Goal: Task Accomplishment & Management: Manage account settings

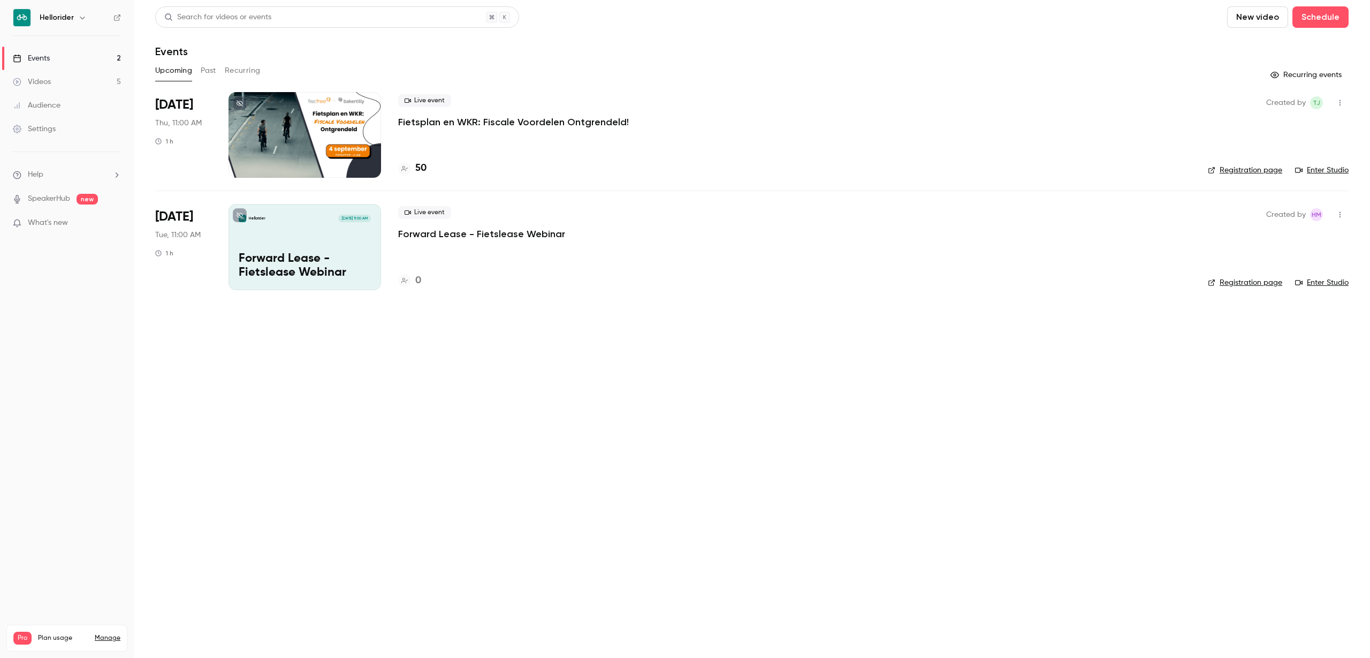
click at [79, 19] on icon "button" at bounding box center [82, 17] width 9 height 9
click at [62, 97] on span "Switch channel" at bounding box center [66, 98] width 54 height 11
click at [97, 115] on div "Hellorider Events" at bounding box center [100, 120] width 122 height 11
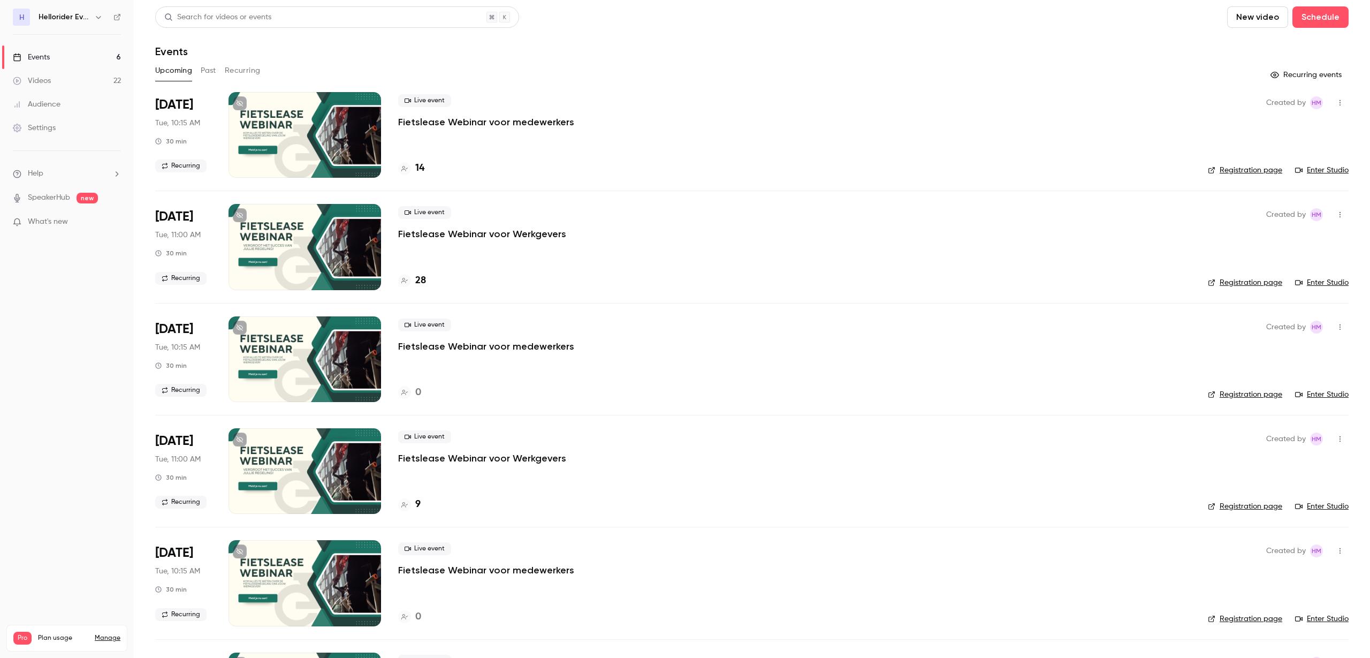
click at [511, 234] on p "Fietslease Webinar voor Werkgevers" at bounding box center [482, 233] width 168 height 13
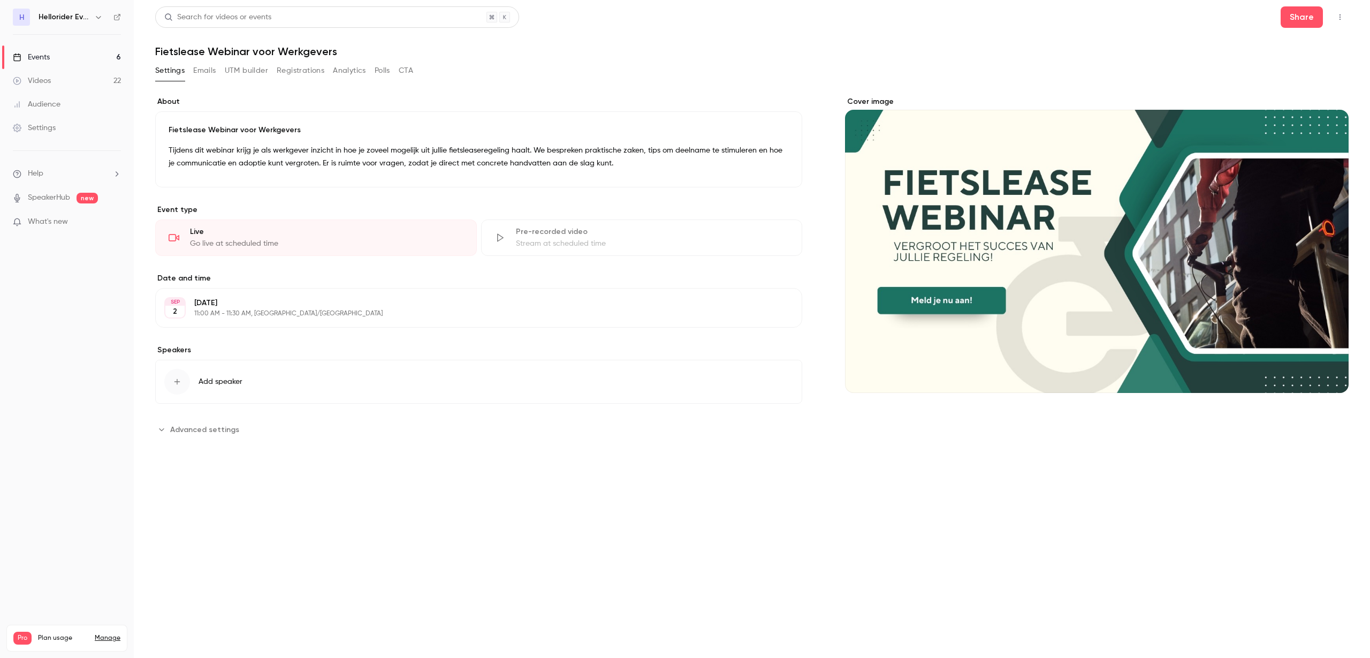
click at [202, 383] on span "Add speaker" at bounding box center [221, 381] width 44 height 11
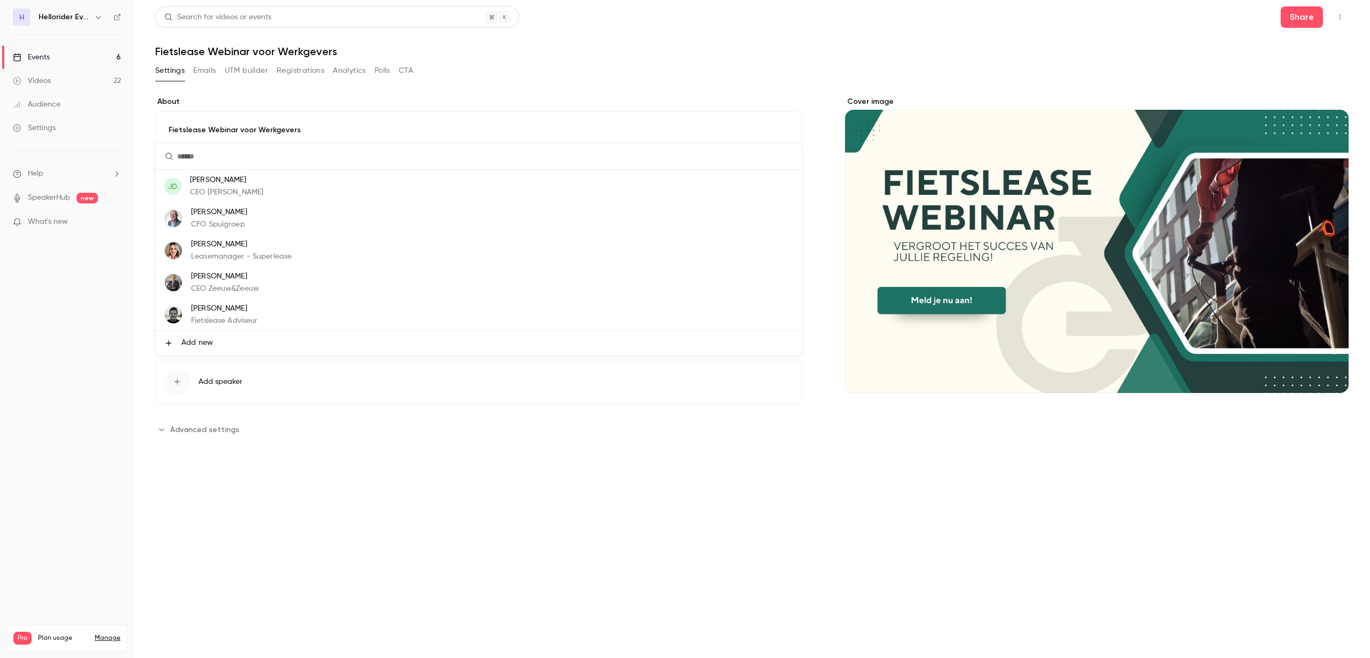
scroll to position [64, 0]
click at [317, 295] on li "Jan Hofstede CEO Zeeuw&Zeeuw" at bounding box center [479, 282] width 646 height 32
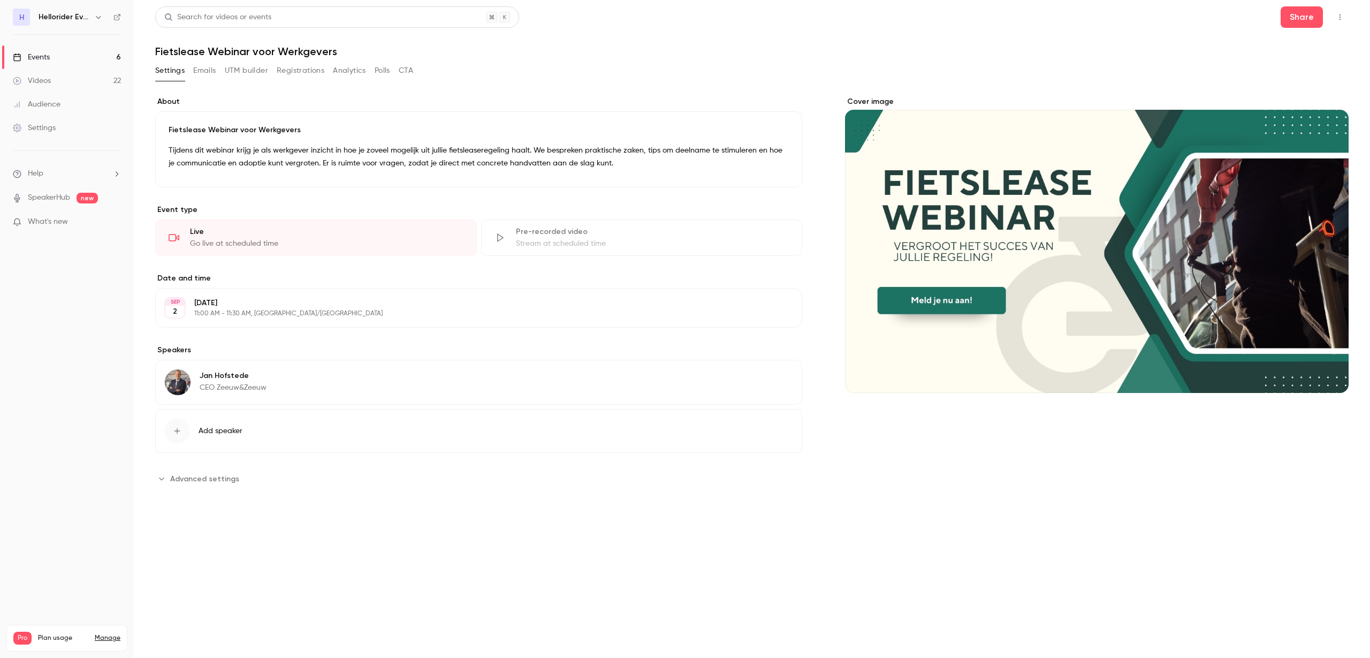
click at [204, 378] on p "Jan Hofstede" at bounding box center [233, 375] width 67 height 11
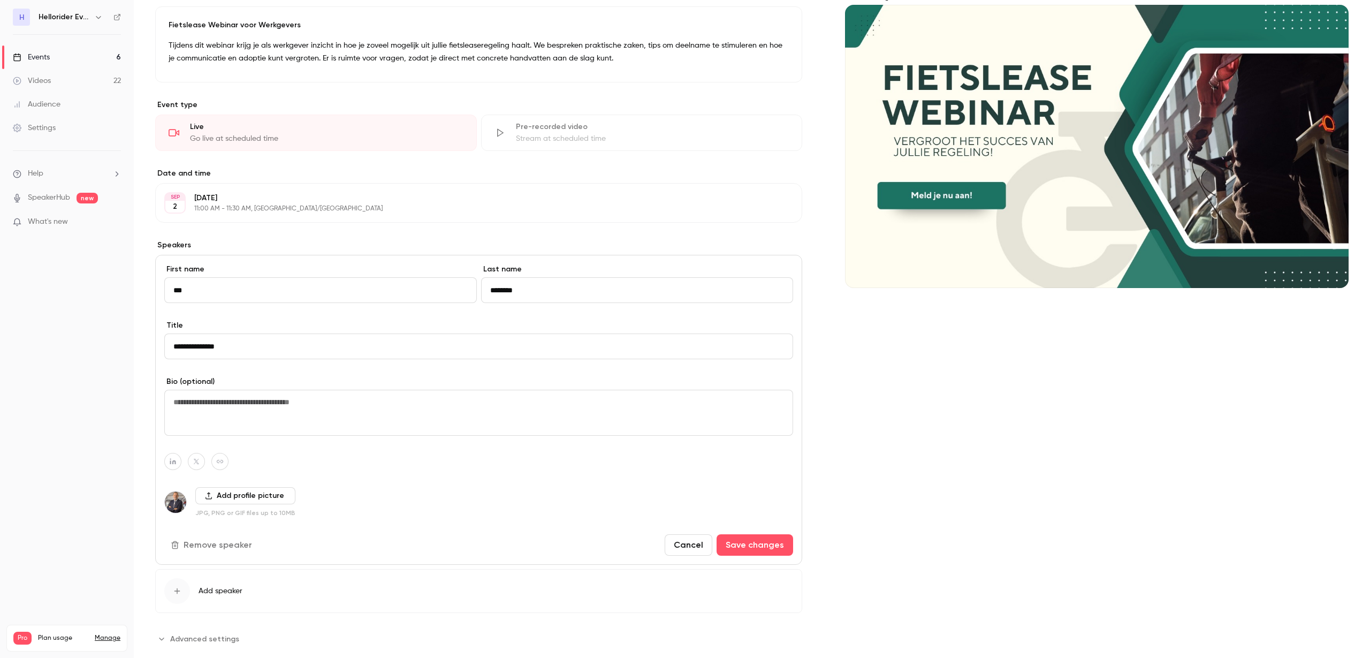
scroll to position [126, 0]
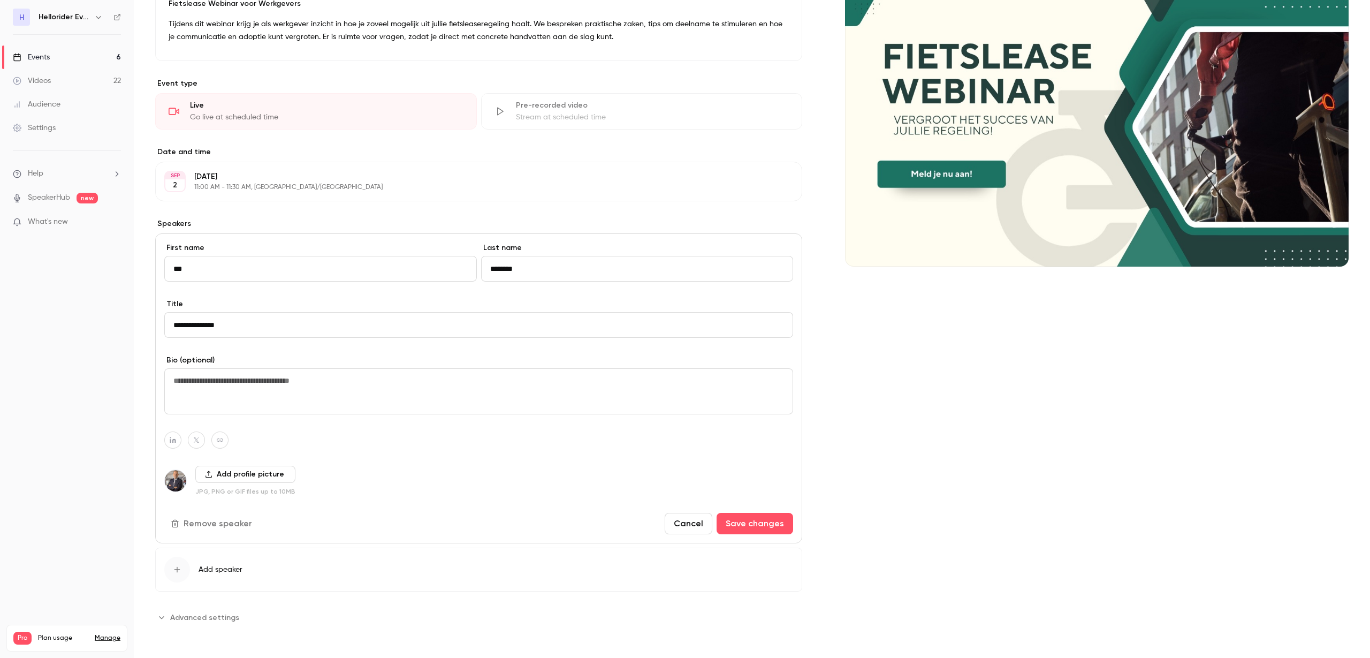
click at [670, 521] on button "Cancel" at bounding box center [689, 523] width 48 height 21
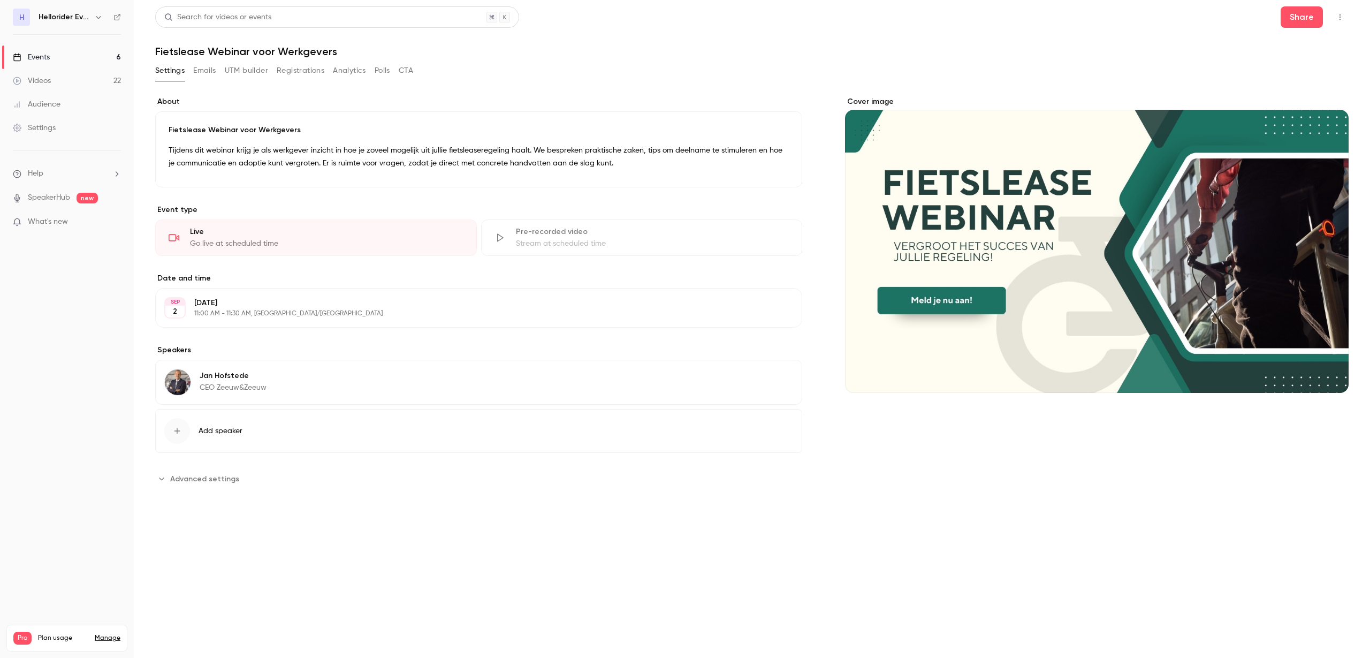
scroll to position [0, 0]
click at [160, 382] on div "Jan Hofstede CEO Zeeuw&Zeeuw Edit" at bounding box center [478, 382] width 647 height 45
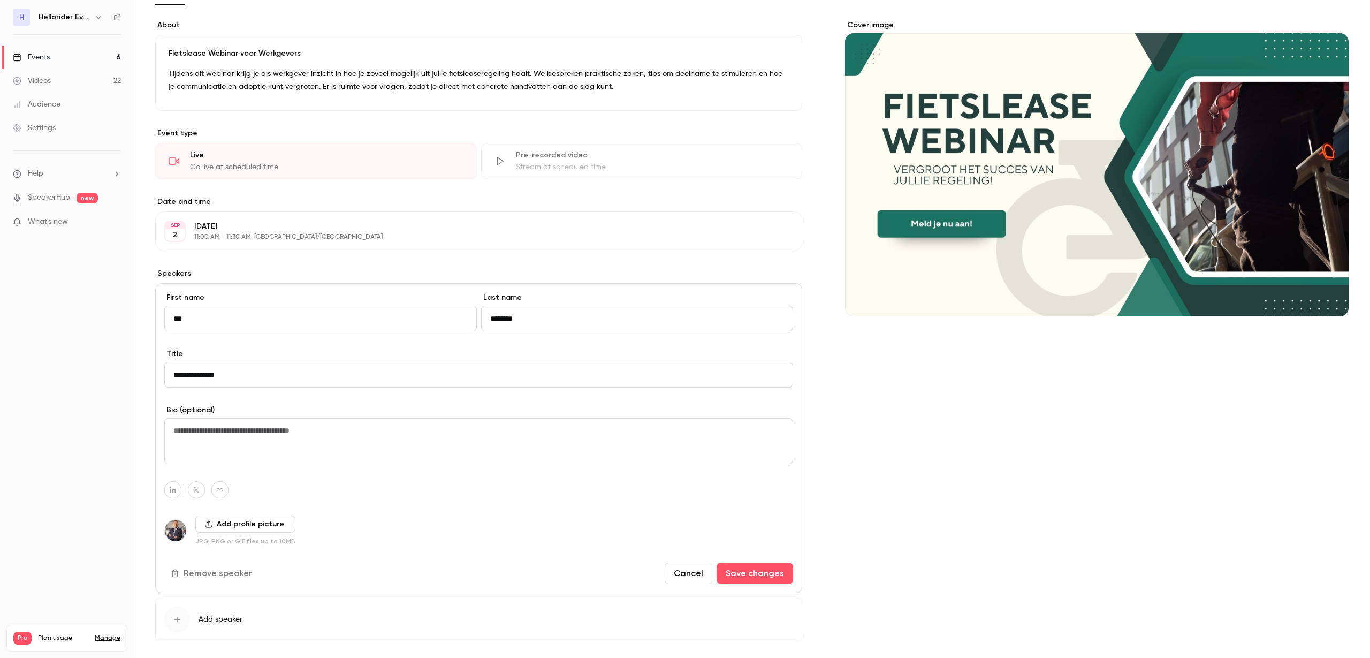
scroll to position [126, 0]
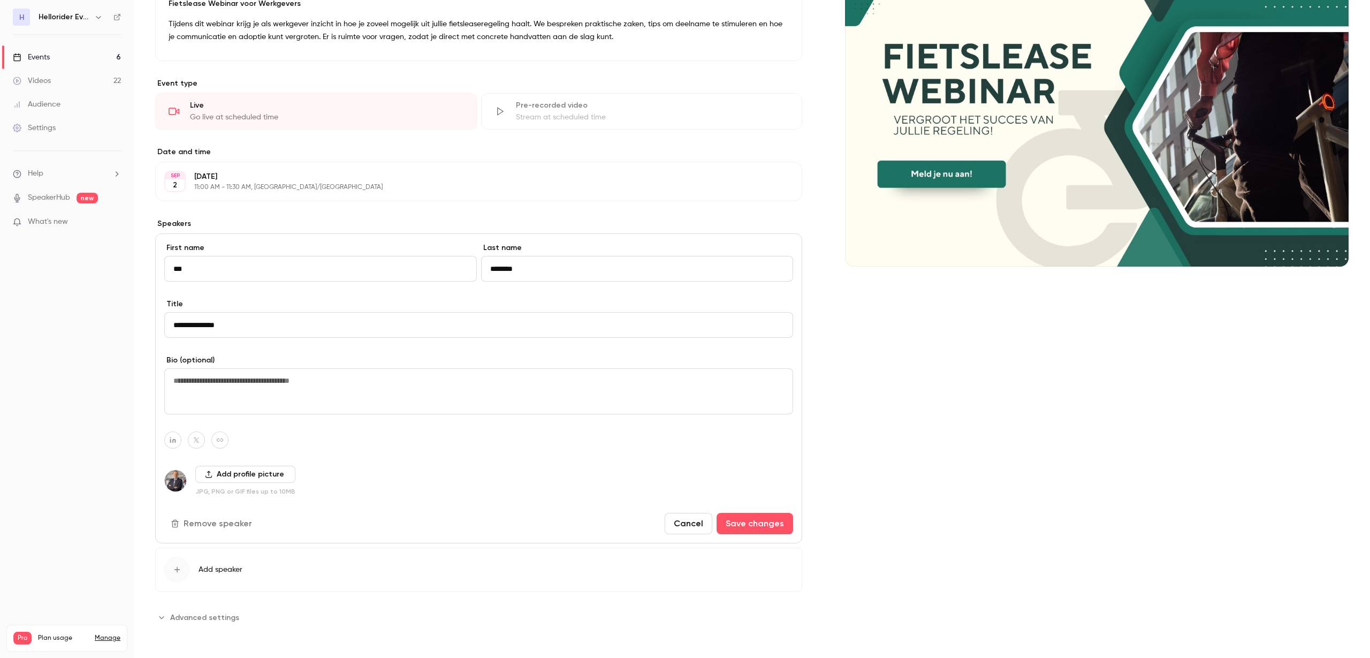
click at [685, 521] on button "Cancel" at bounding box center [689, 523] width 48 height 21
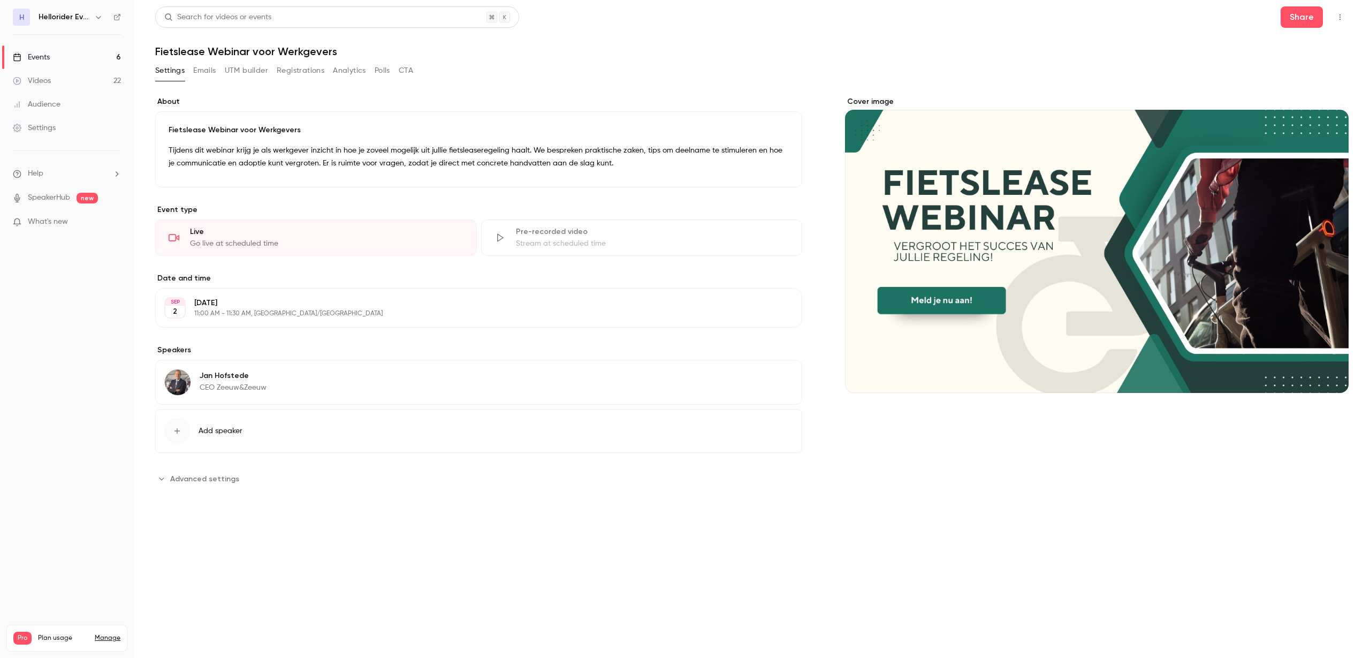
scroll to position [0, 0]
click at [780, 380] on button "Edit" at bounding box center [773, 377] width 39 height 17
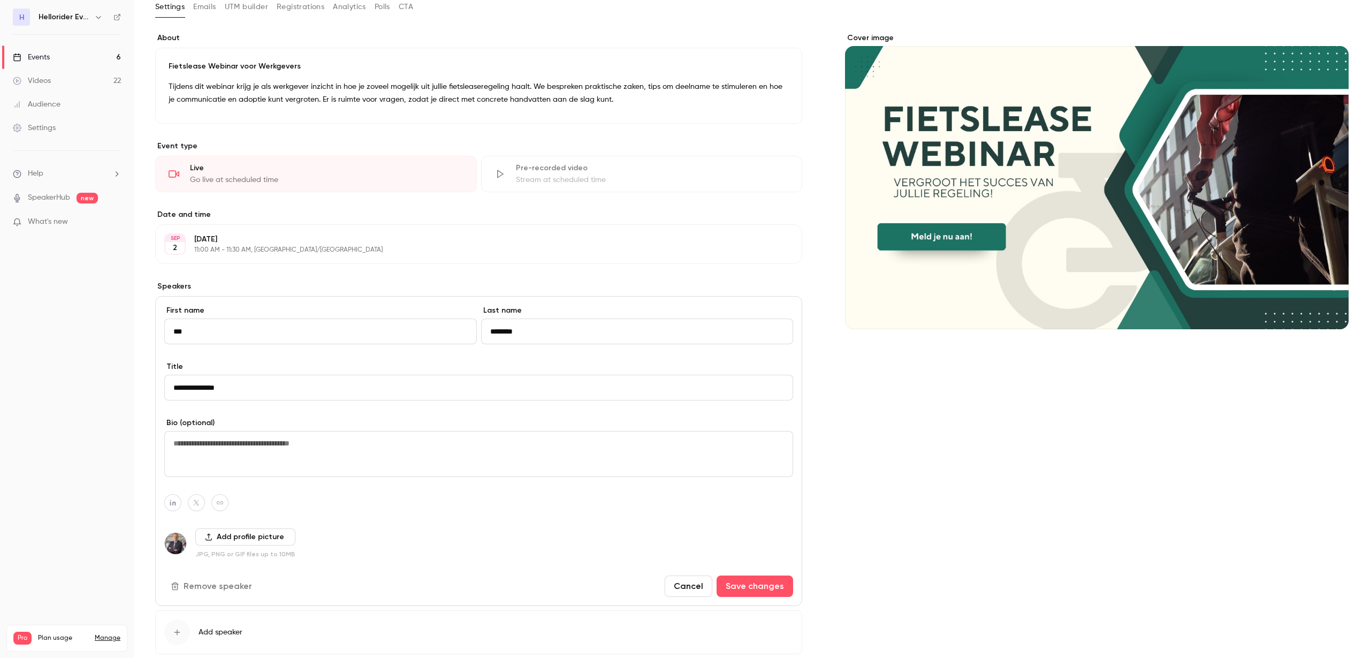
scroll to position [126, 0]
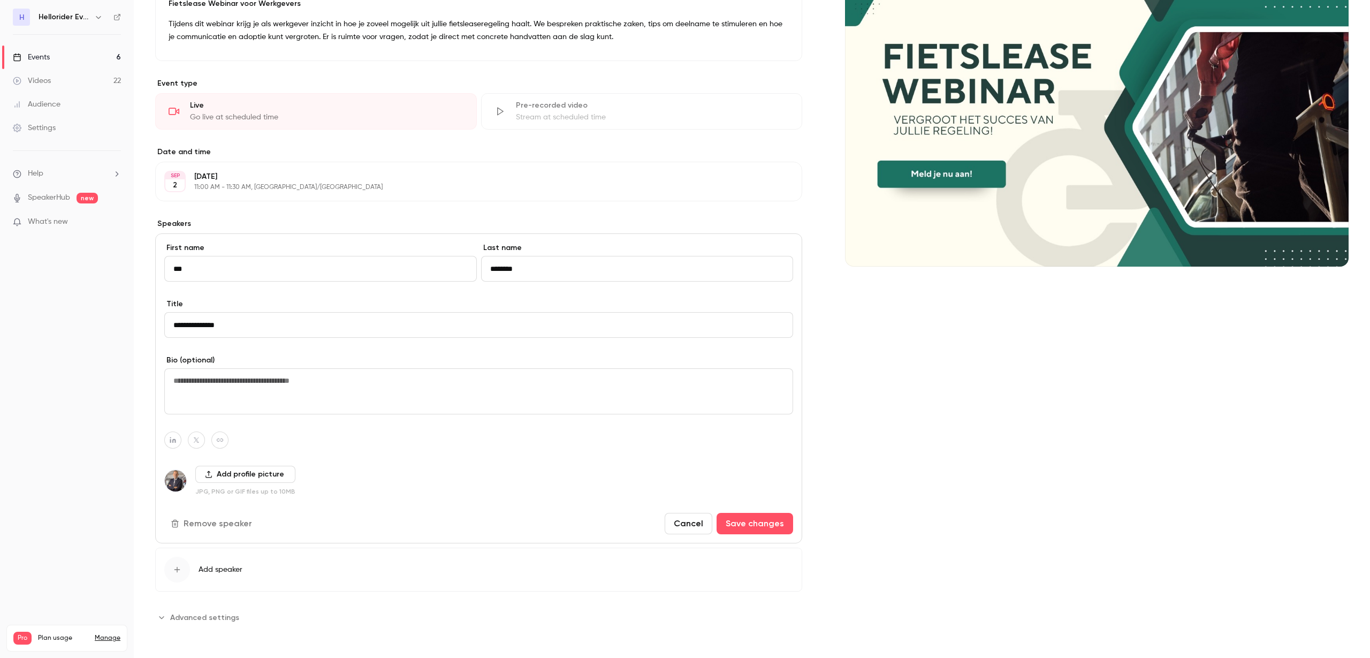
click at [206, 527] on button "Remove speaker" at bounding box center [212, 523] width 96 height 21
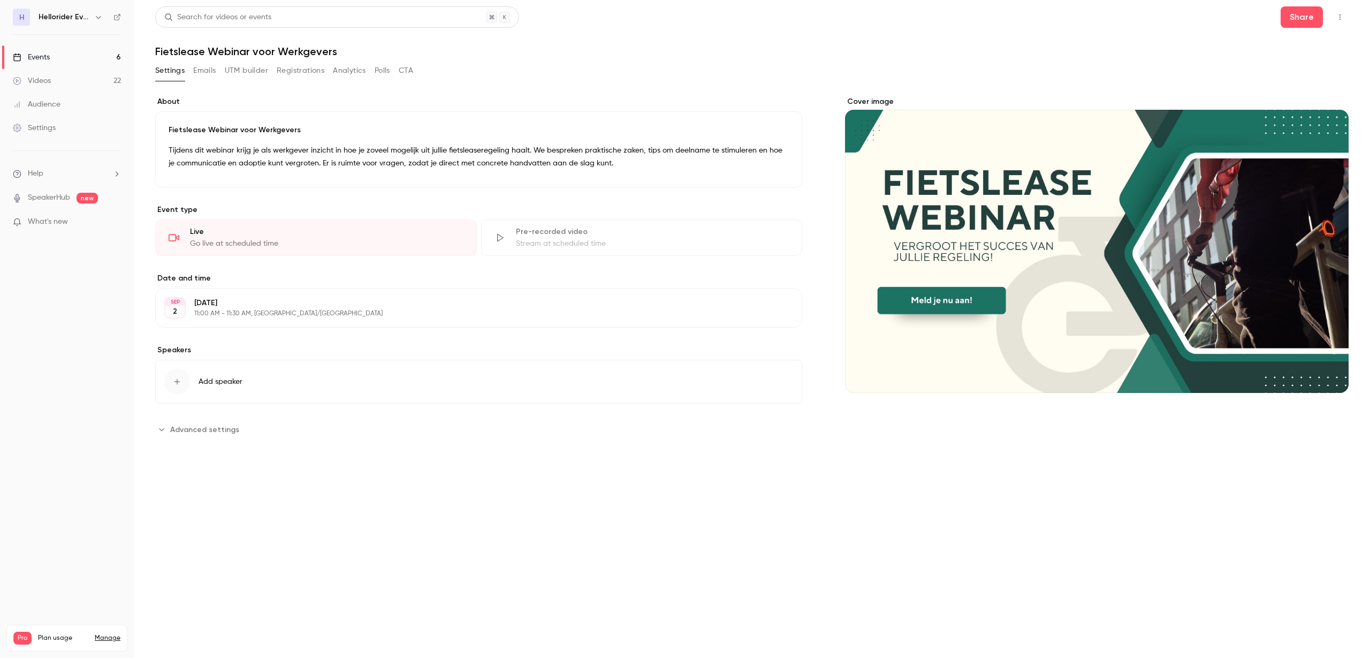
scroll to position [0, 0]
click at [199, 383] on span "Add speaker" at bounding box center [221, 381] width 44 height 11
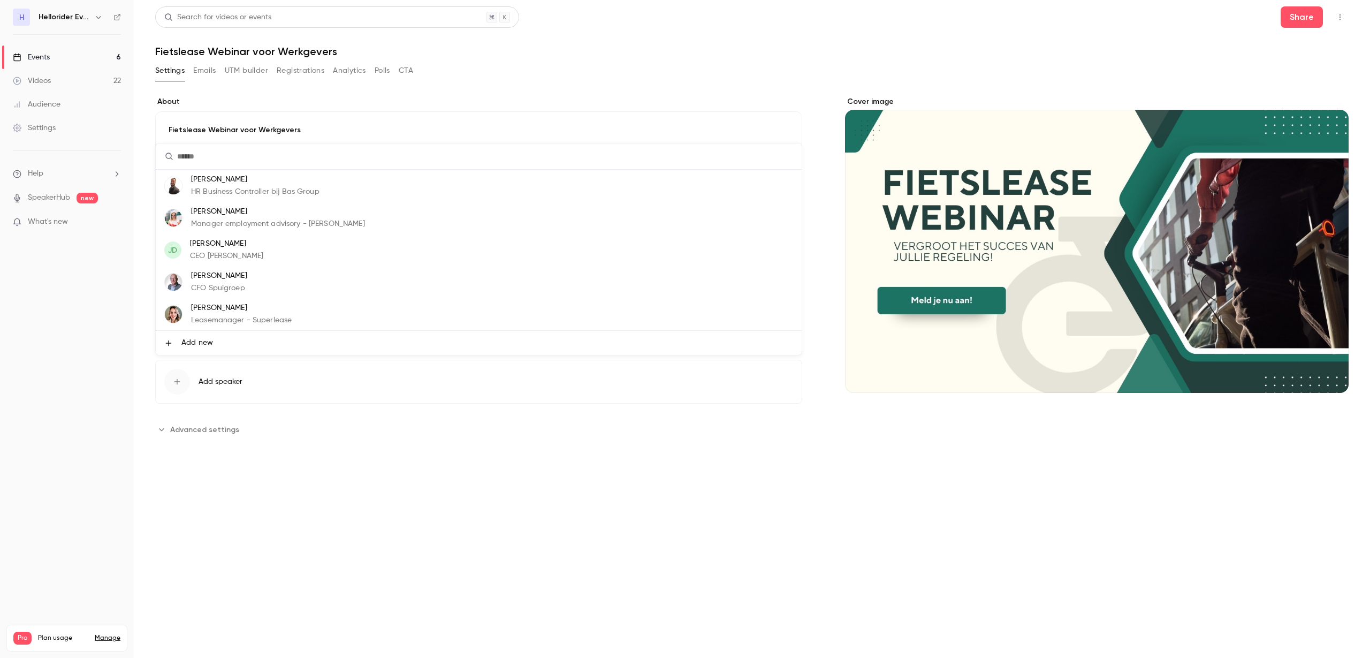
scroll to position [64, 0]
click at [233, 307] on p "Bart Hoogstad" at bounding box center [224, 307] width 67 height 11
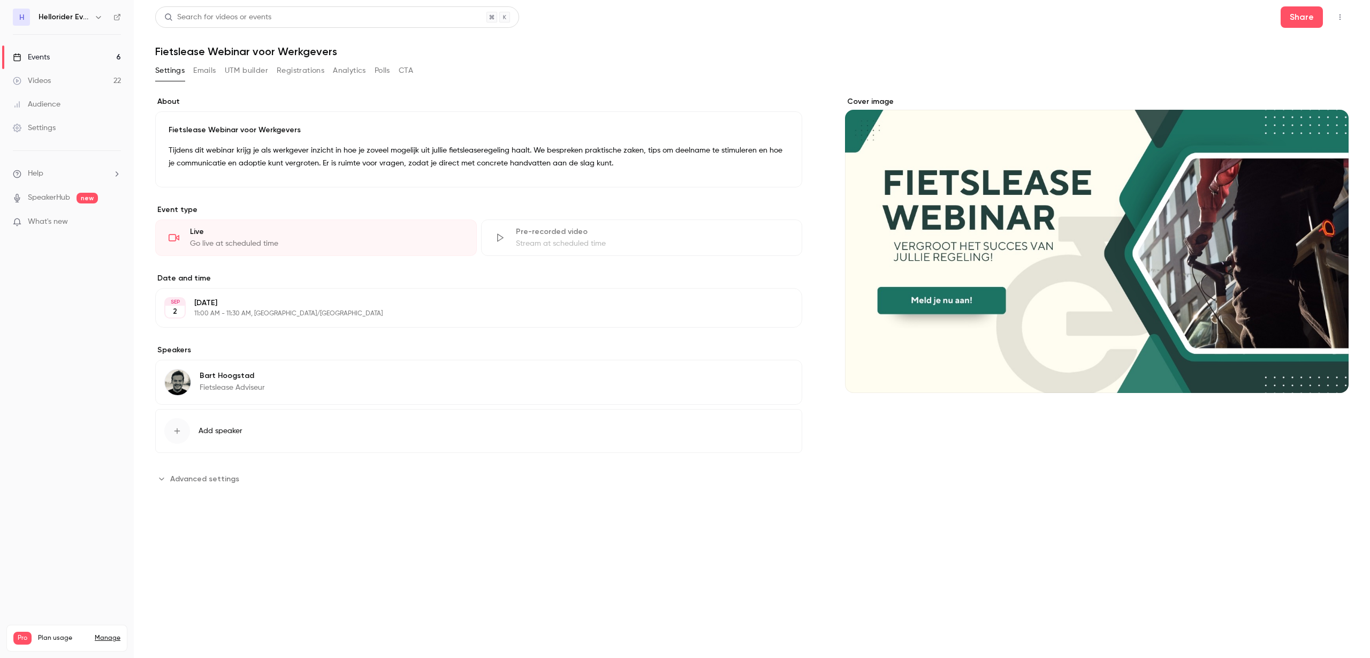
click at [172, 426] on div "button" at bounding box center [177, 431] width 26 height 26
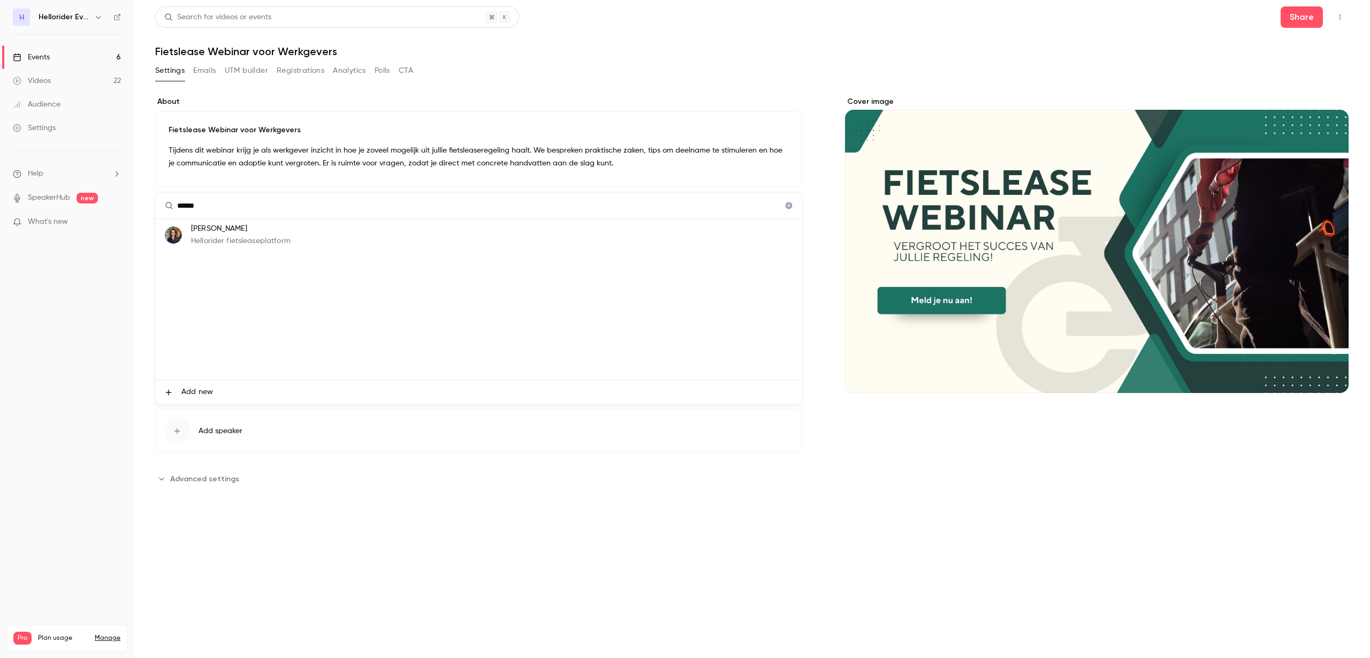
type input "******"
click at [257, 232] on p "Heleen Mostert" at bounding box center [241, 228] width 100 height 11
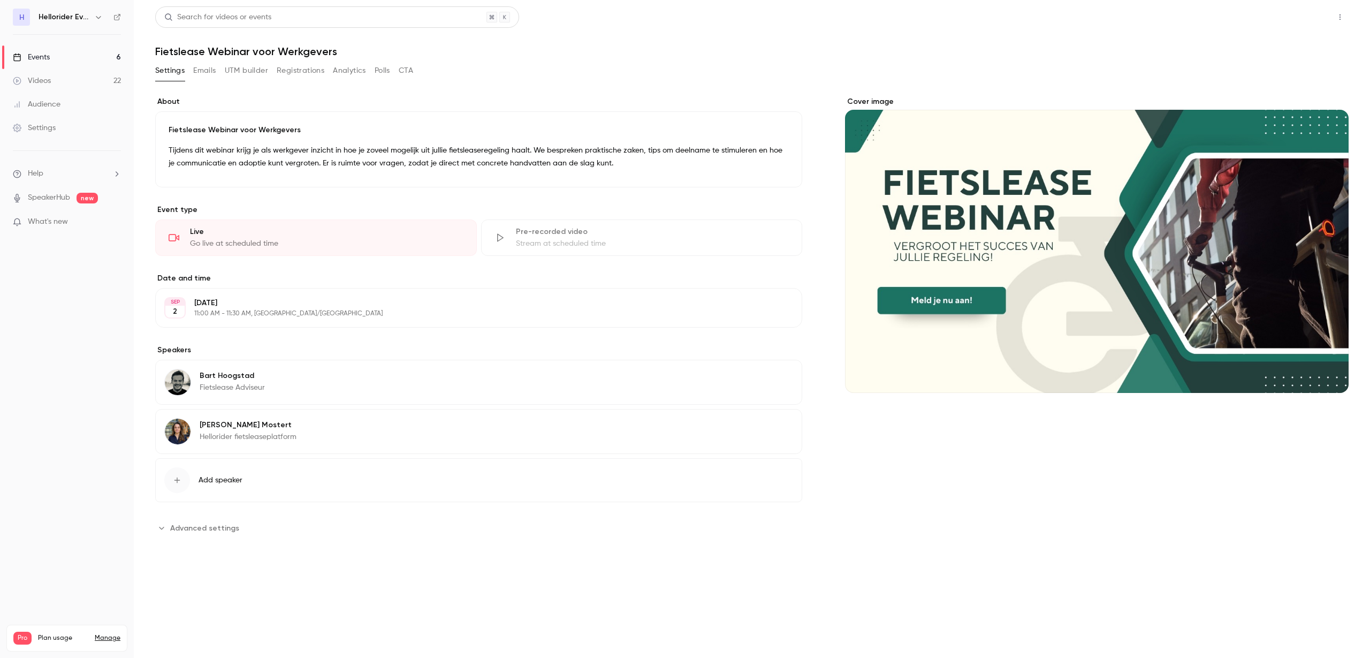
click at [1310, 18] on button "Share" at bounding box center [1302, 16] width 42 height 21
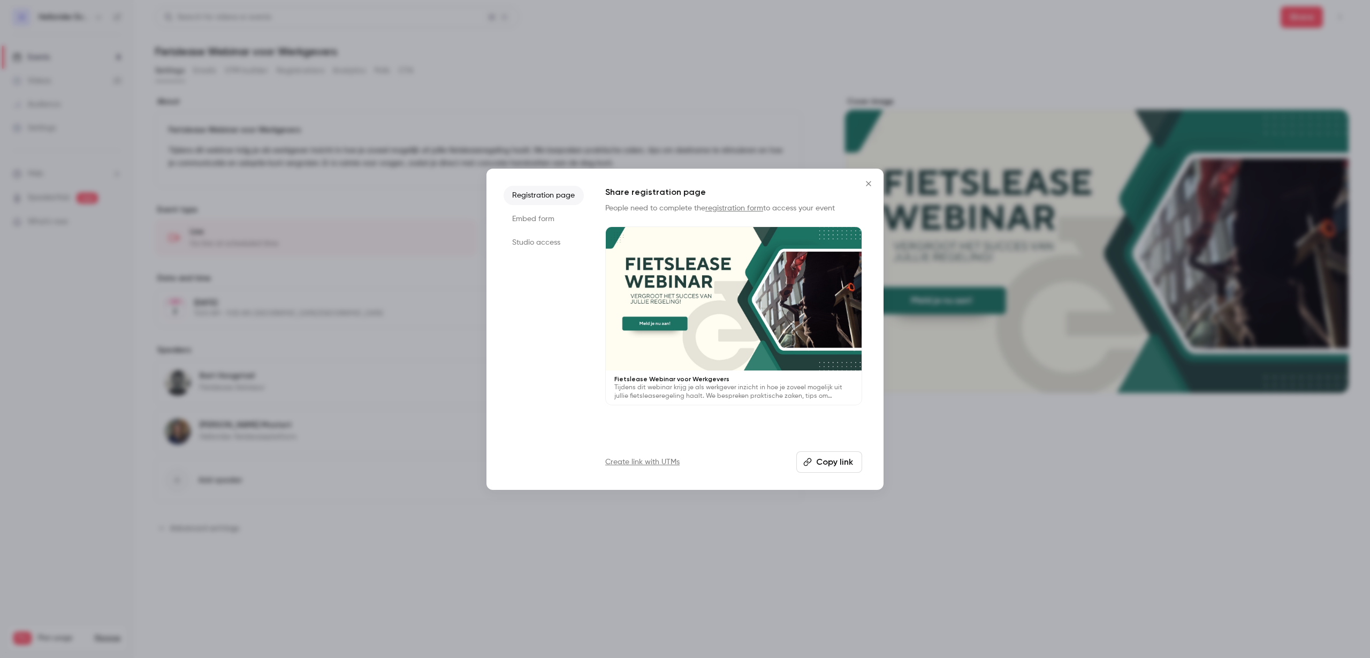
click at [550, 195] on li "Registration page" at bounding box center [544, 195] width 80 height 19
click at [837, 459] on button "Copy link" at bounding box center [829, 461] width 66 height 21
click at [867, 184] on icon "Close" at bounding box center [868, 183] width 13 height 9
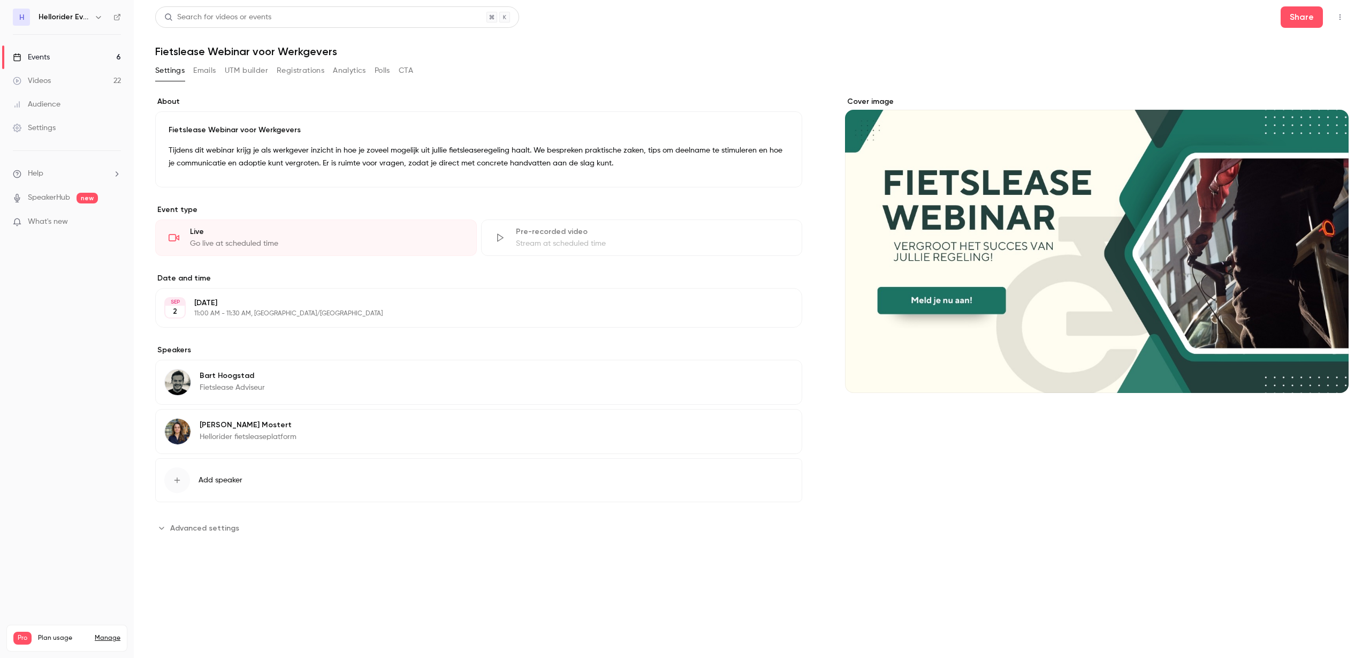
click at [774, 428] on button "Edit" at bounding box center [773, 426] width 39 height 17
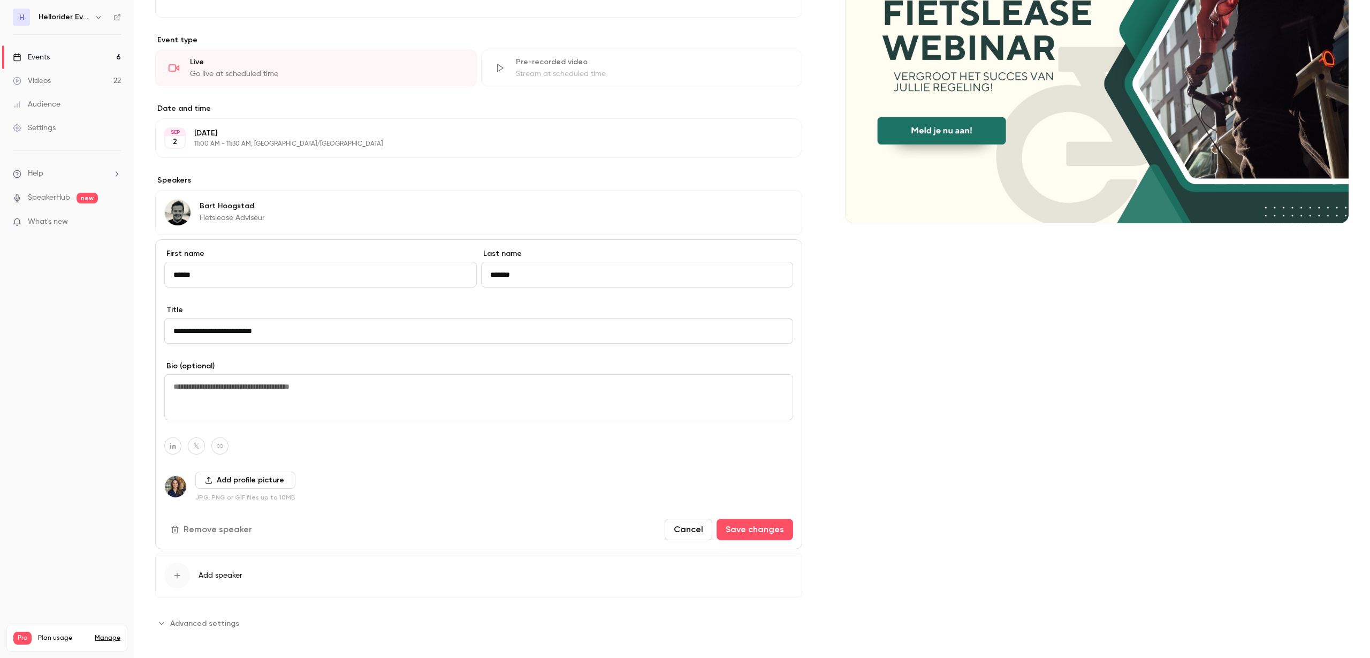
scroll to position [176, 0]
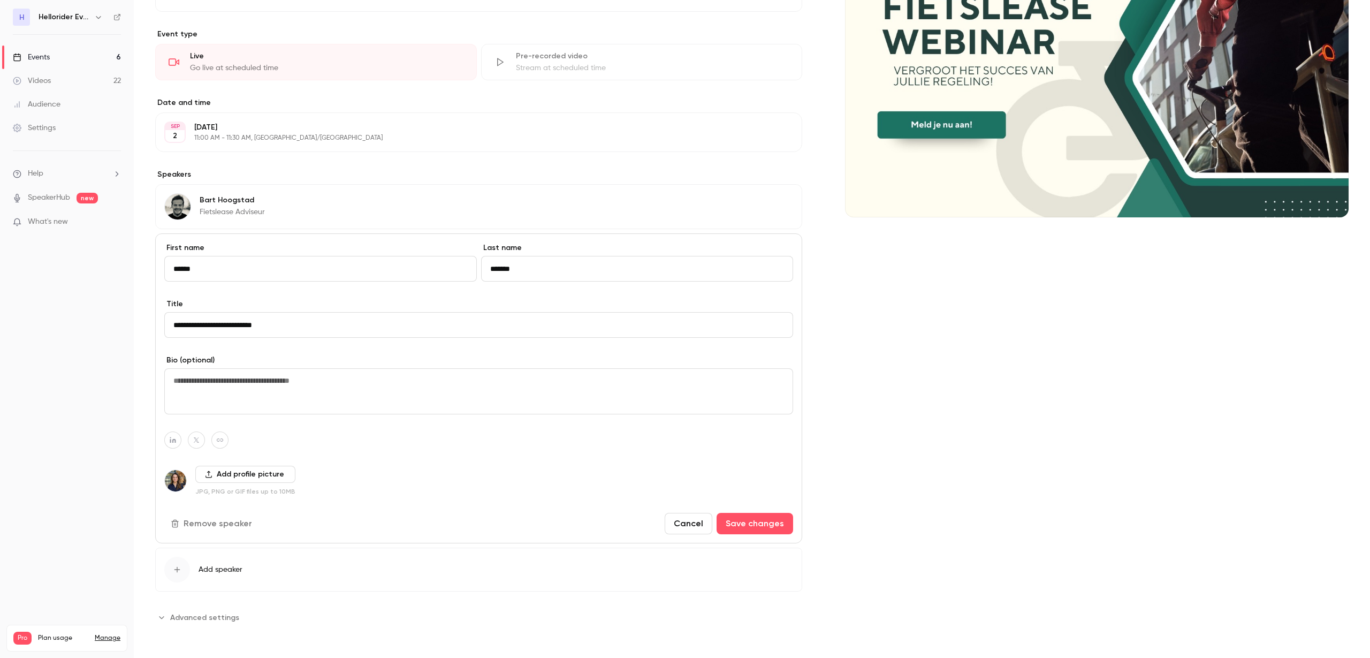
click at [234, 321] on input "**********" at bounding box center [478, 325] width 629 height 26
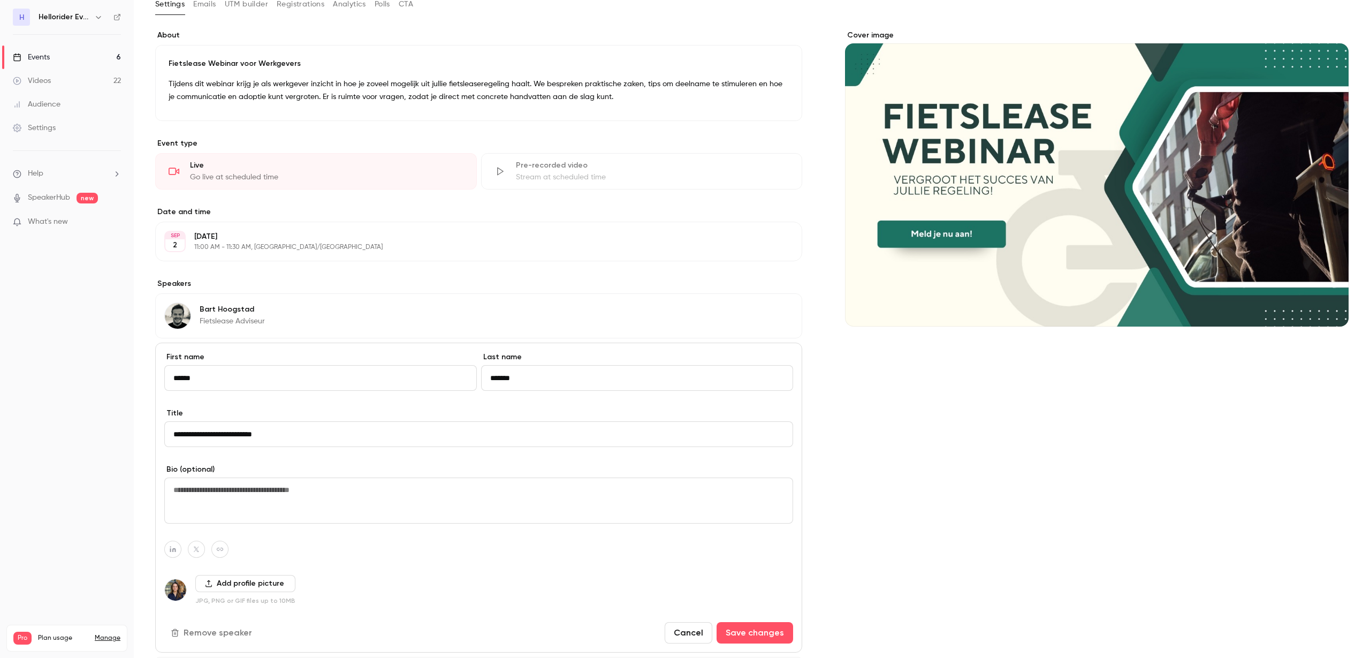
scroll to position [0, 0]
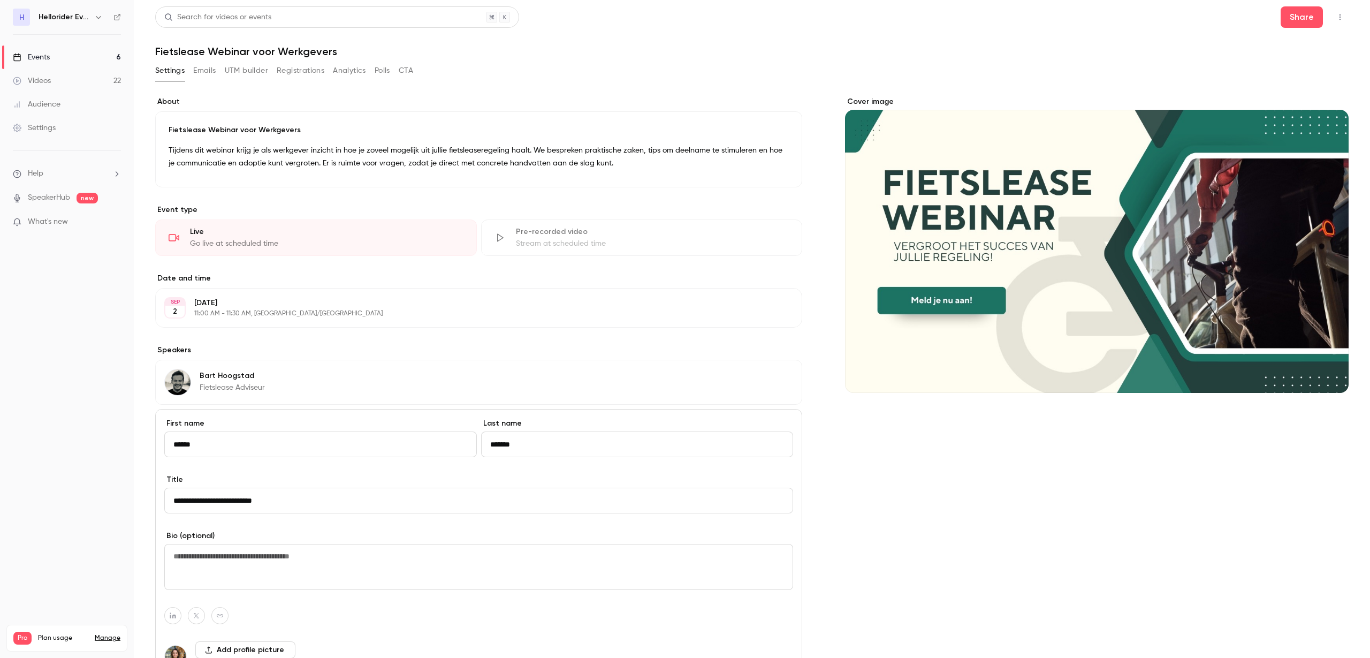
click at [94, 59] on link "Events 6" at bounding box center [67, 57] width 134 height 24
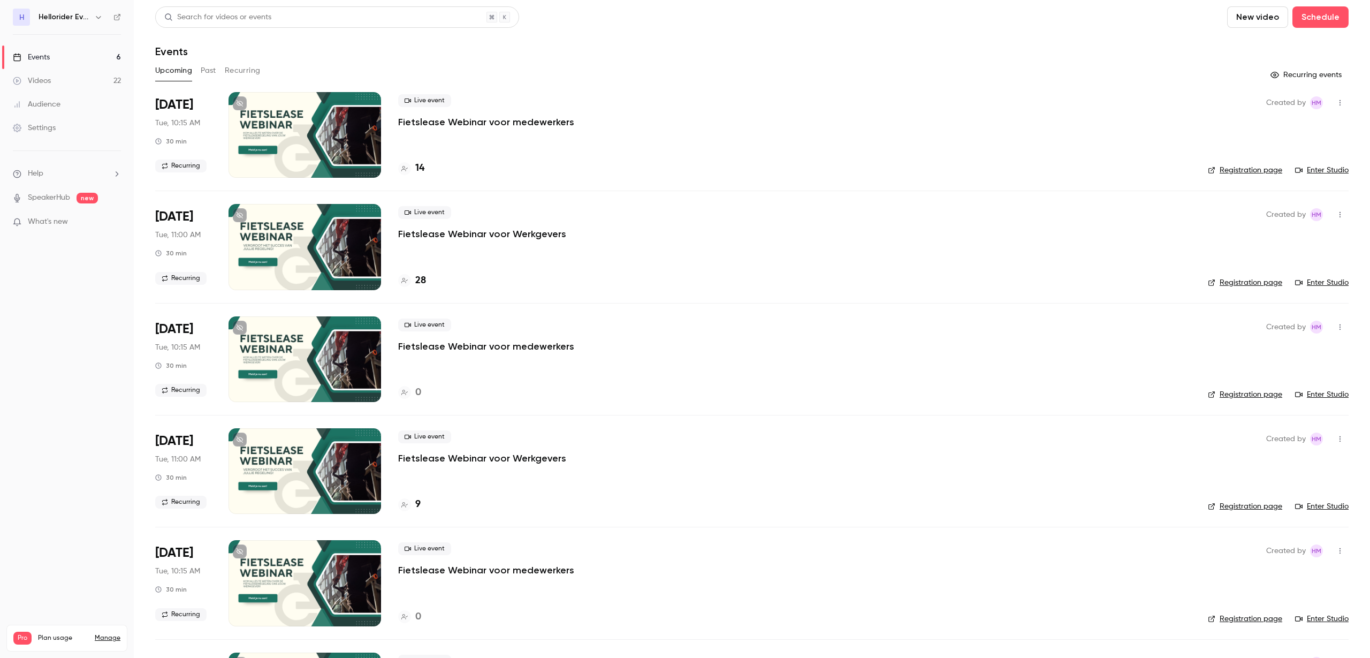
click at [507, 231] on p "Fietslease Webinar voor Werkgevers" at bounding box center [482, 233] width 168 height 13
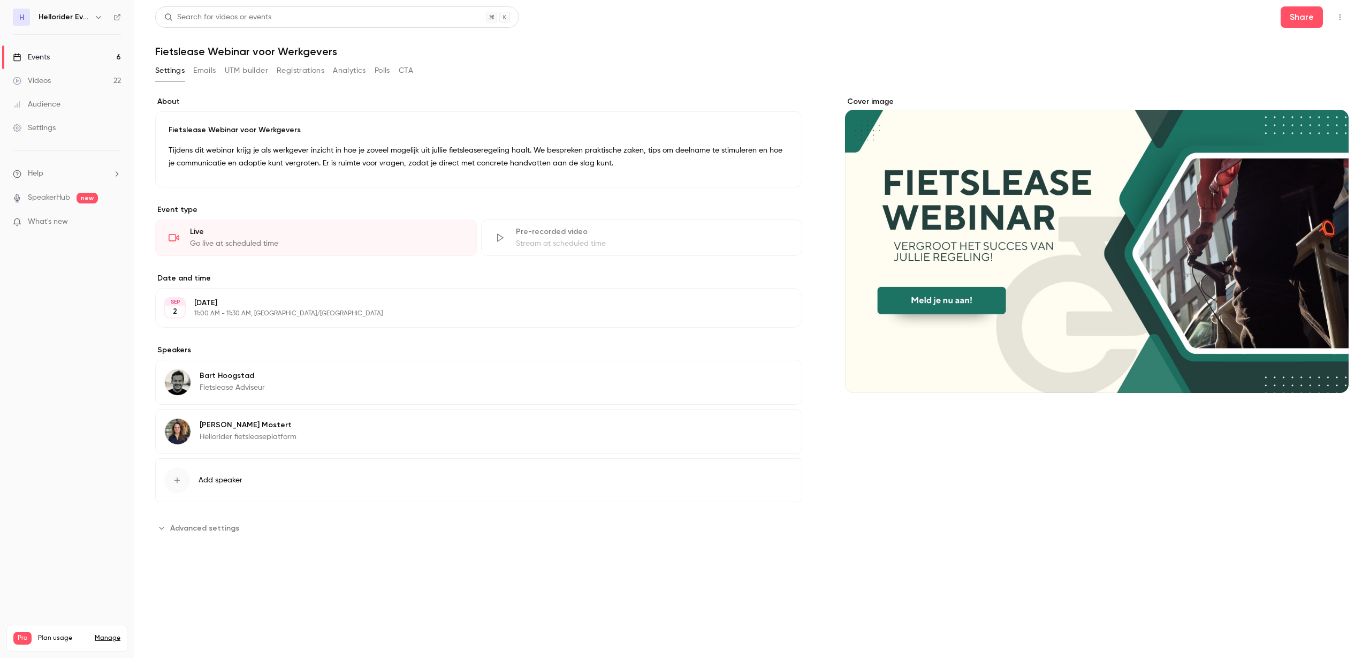
click at [633, 241] on div "Stream at scheduled time" at bounding box center [653, 243] width 274 height 11
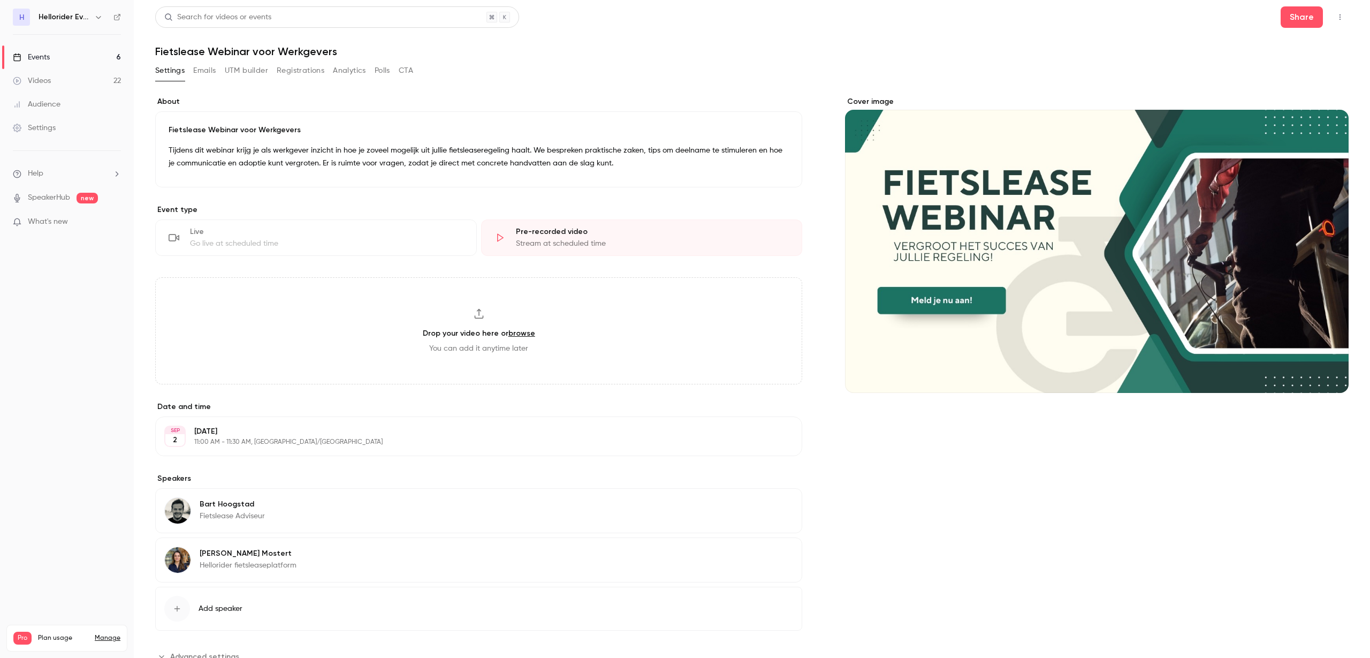
click at [386, 242] on div "Go live at scheduled time" at bounding box center [327, 243] width 274 height 11
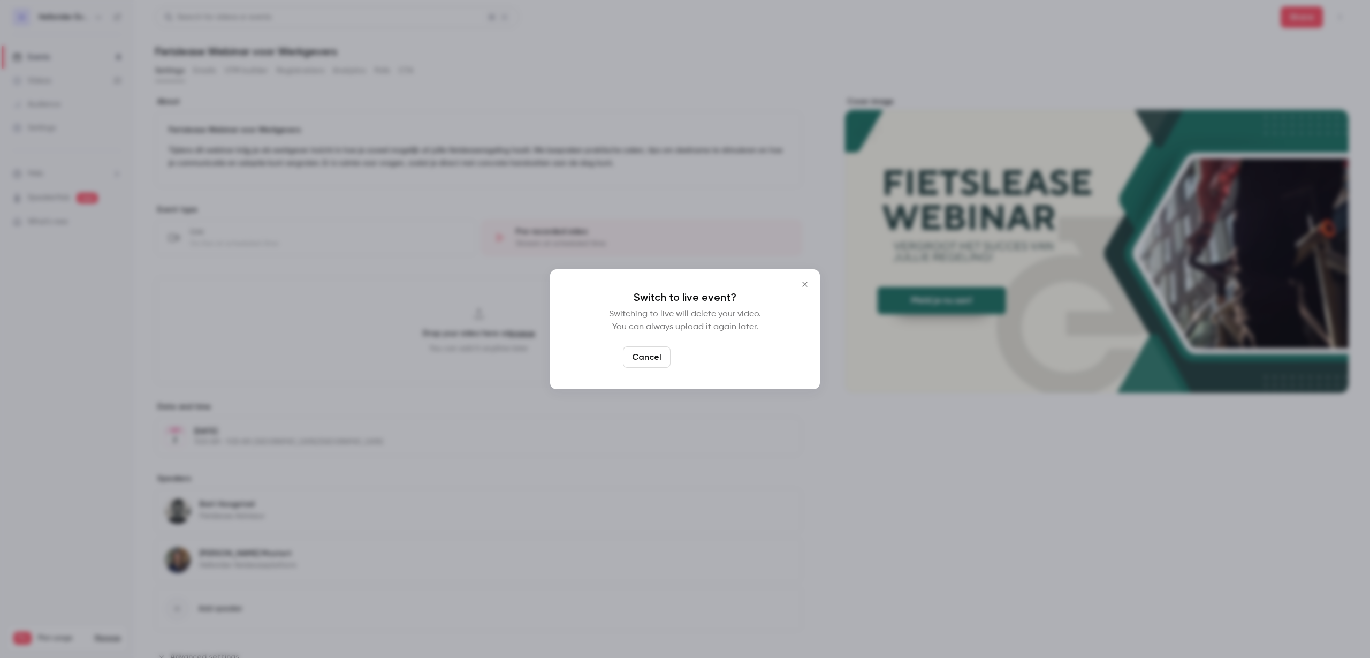
click at [703, 354] on button "Switch to live" at bounding box center [711, 356] width 72 height 21
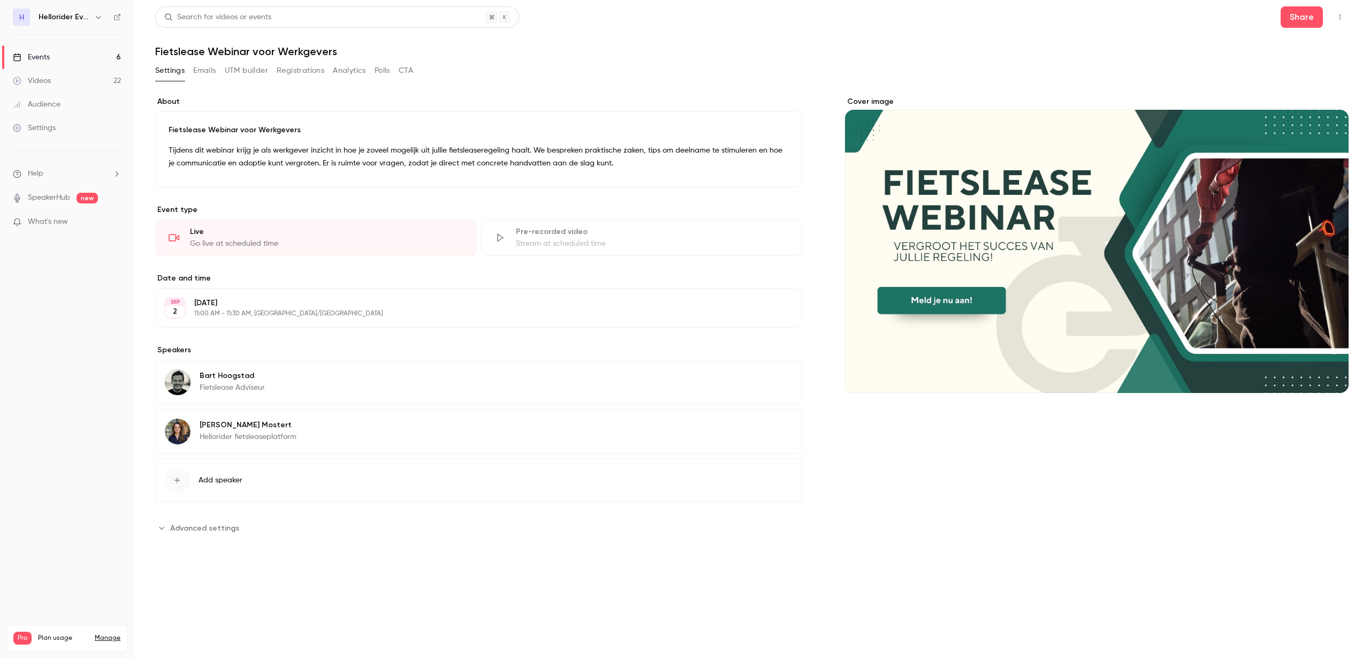
click at [288, 302] on p "[DATE]" at bounding box center [469, 303] width 551 height 11
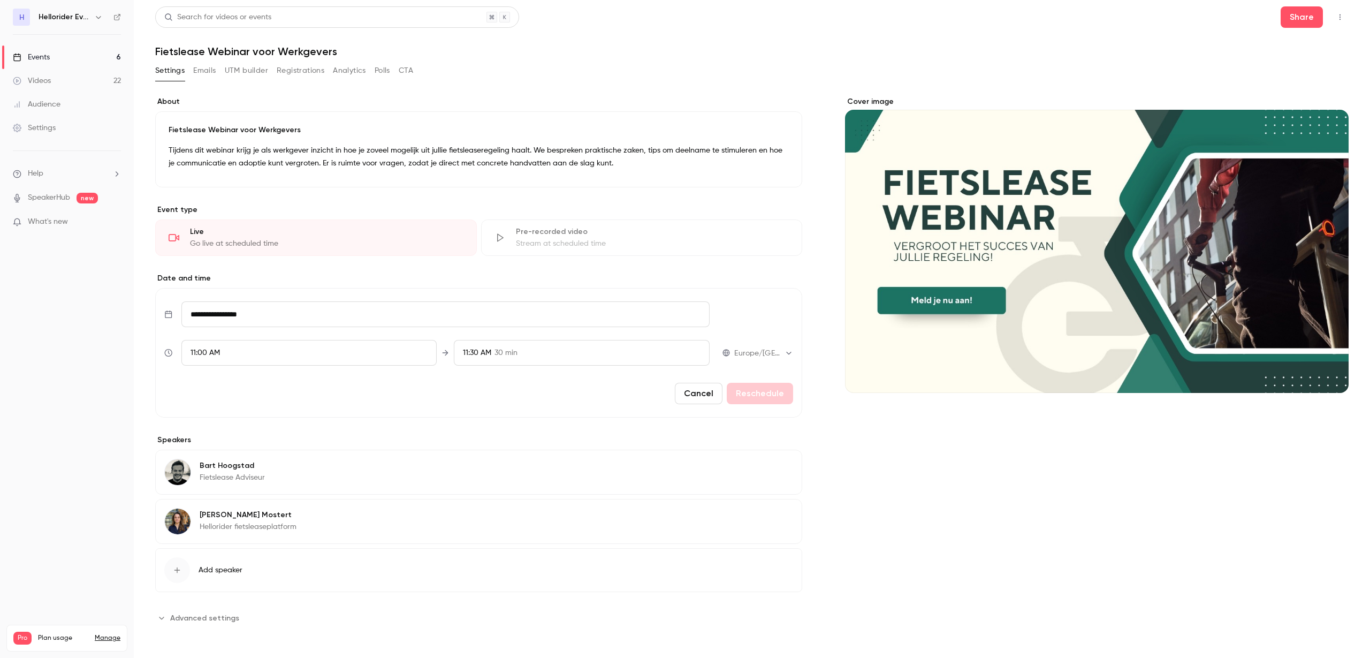
click at [103, 316] on nav "H Hellorider Events Events 6 Videos 22 Audience Settings Help SpeakerHub new Wh…" at bounding box center [67, 329] width 134 height 658
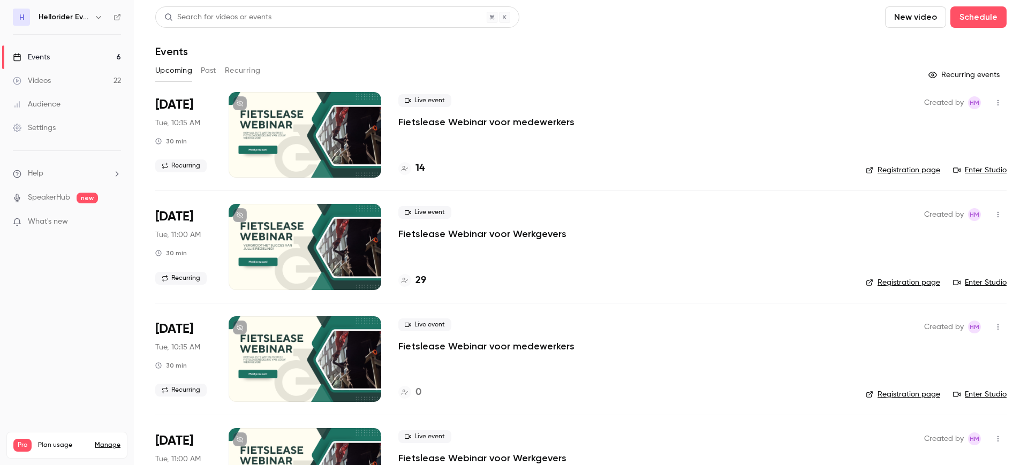
click at [459, 232] on p "Fietslease Webinar voor Werkgevers" at bounding box center [482, 233] width 168 height 13
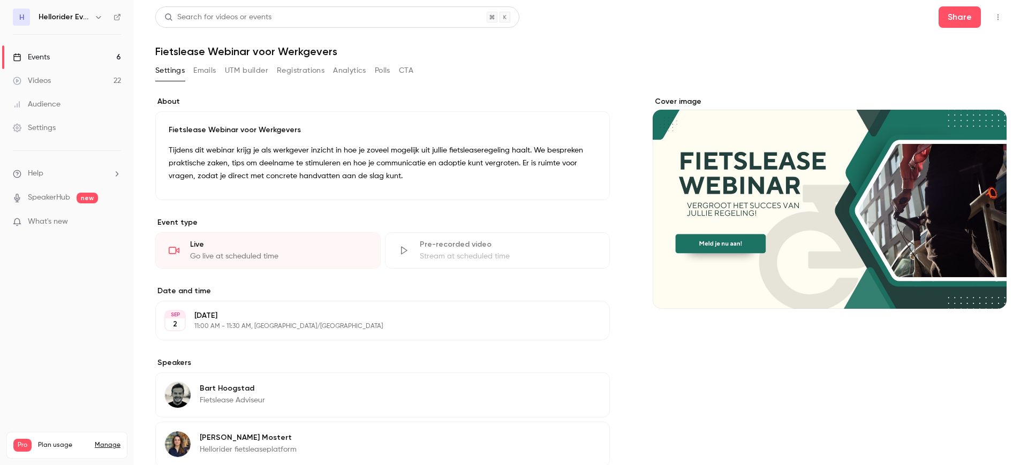
click at [310, 74] on button "Registrations" at bounding box center [301, 70] width 48 height 17
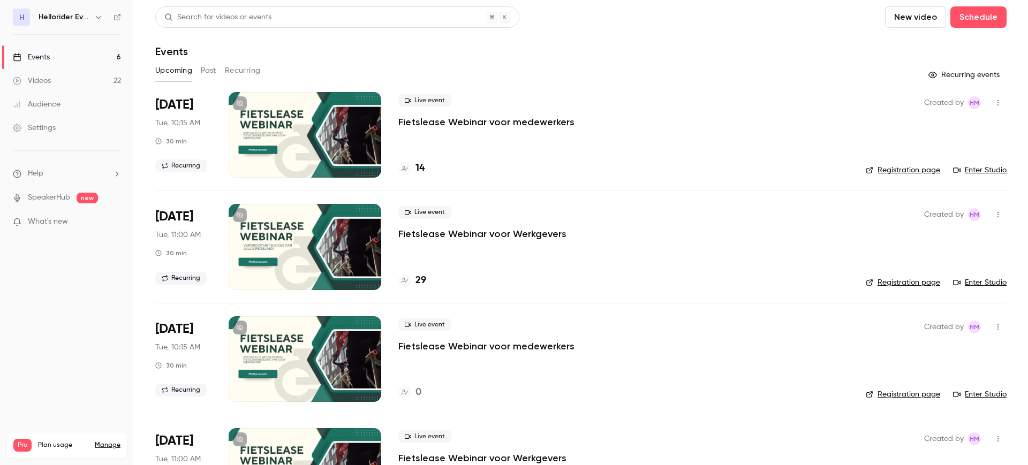
click at [472, 119] on p "Fietslease Webinar voor medewerkers" at bounding box center [486, 122] width 176 height 13
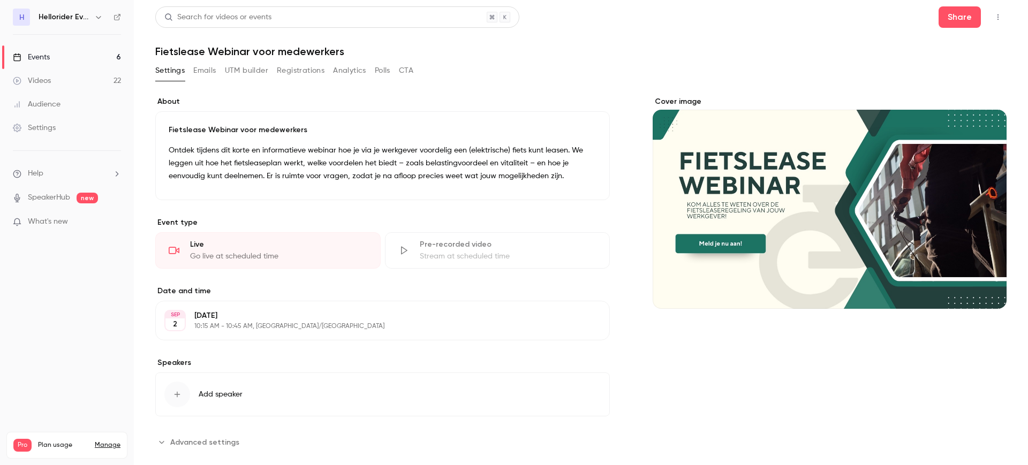
click at [299, 69] on button "Registrations" at bounding box center [301, 70] width 48 height 17
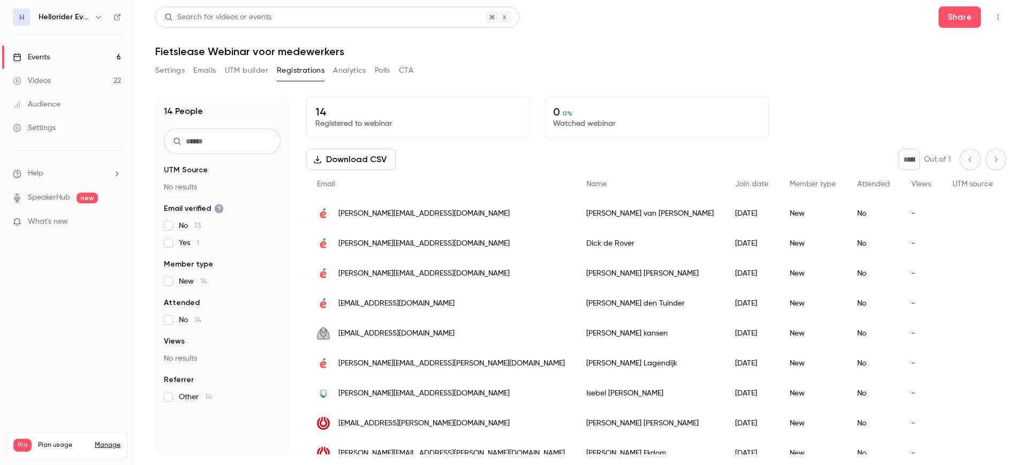
click at [179, 64] on button "Settings" at bounding box center [169, 70] width 29 height 17
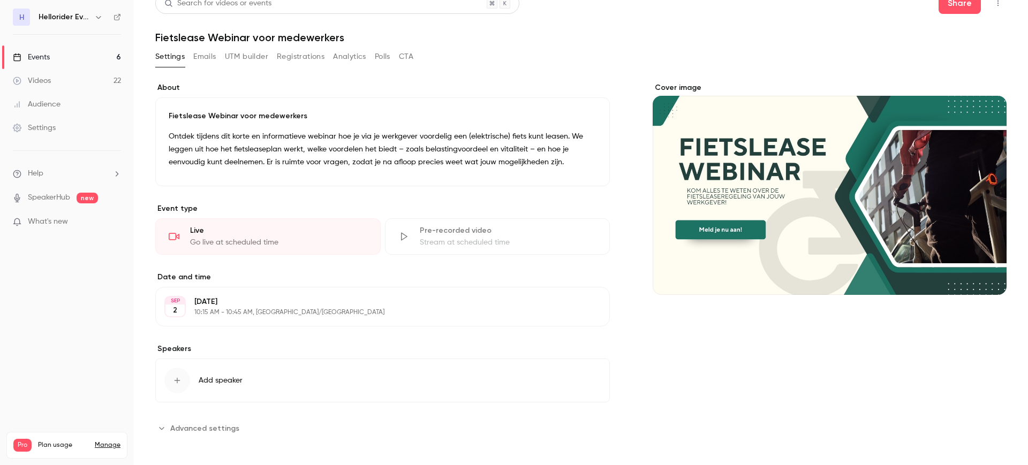
scroll to position [18, 0]
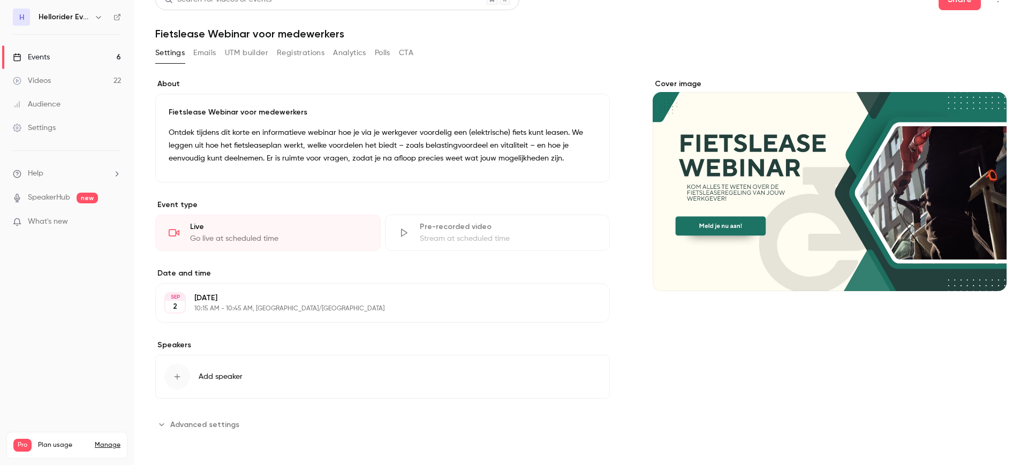
click at [182, 368] on div "button" at bounding box center [177, 377] width 26 height 26
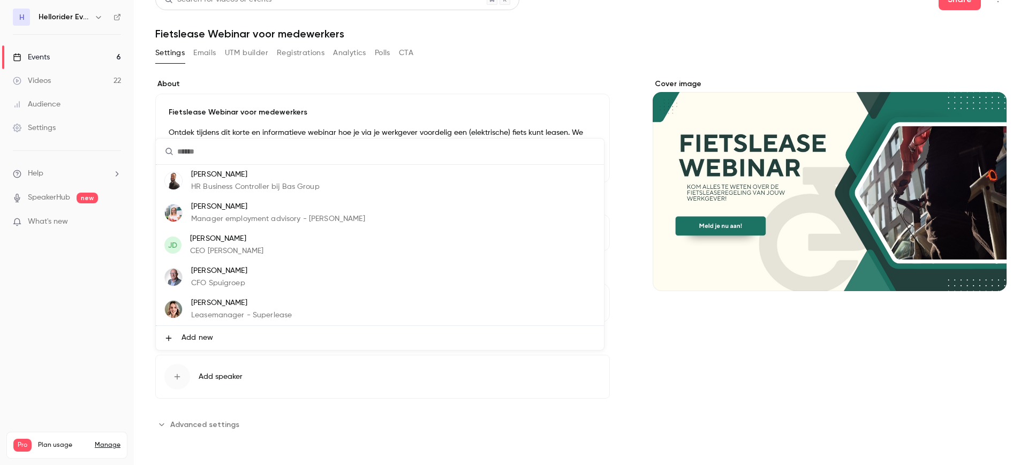
scroll to position [64, 0]
click at [301, 311] on li "Bart Hoogstad Fietslease Adviseur" at bounding box center [380, 309] width 448 height 32
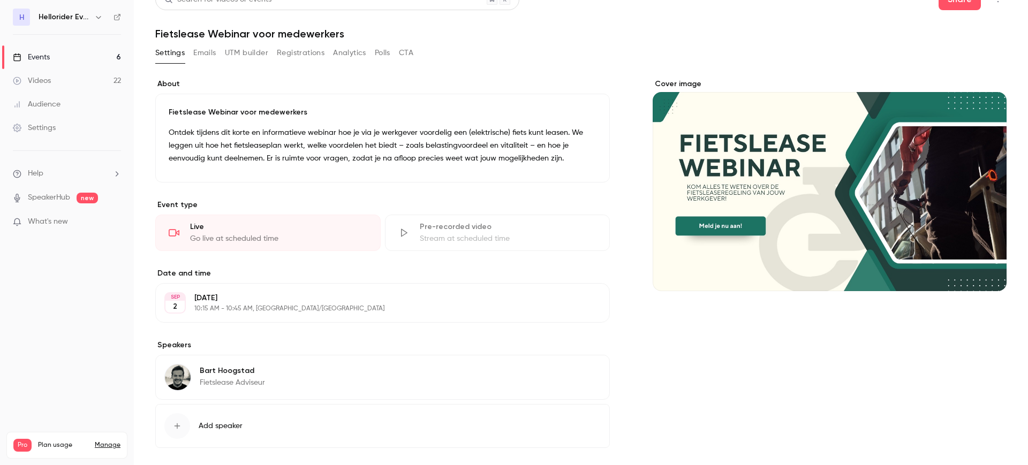
click at [178, 416] on div "button" at bounding box center [177, 426] width 26 height 26
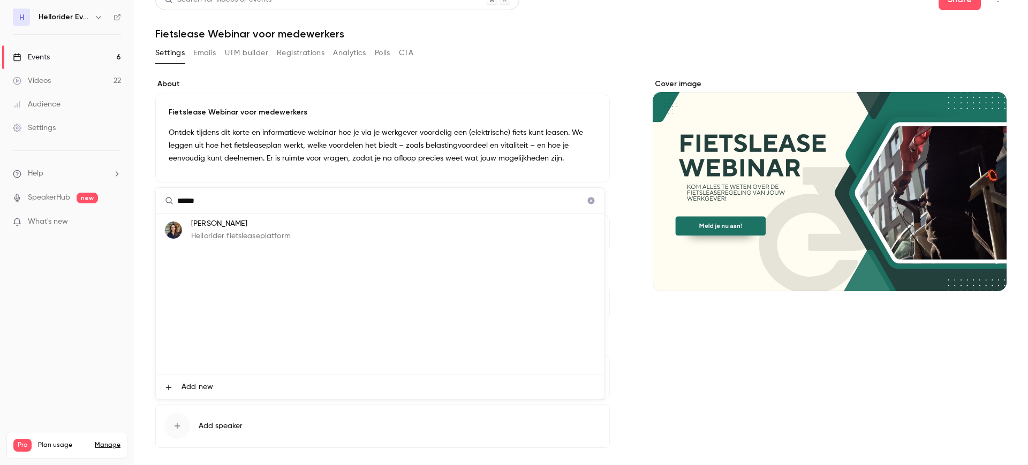
type input "******"
click at [242, 230] on div "Heleen Mostert Hellorider fietsleaseplatform" at bounding box center [241, 230] width 100 height 24
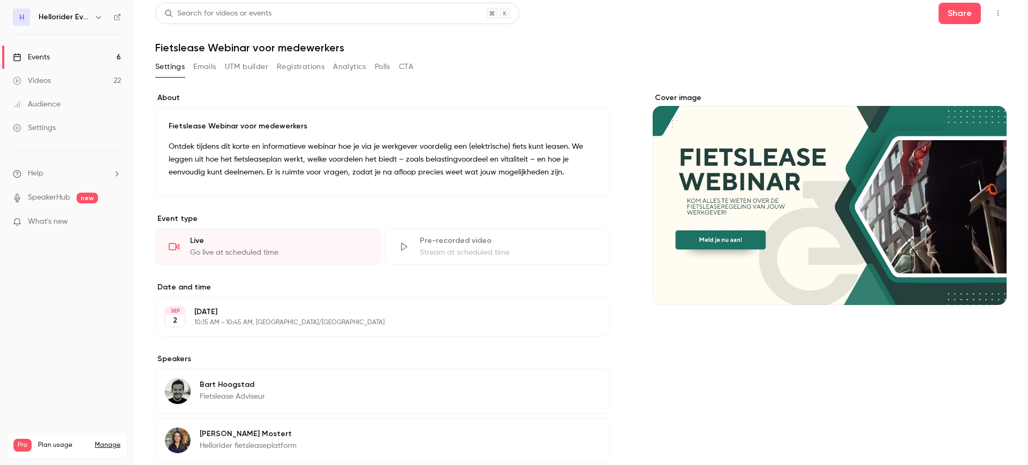
scroll to position [0, 0]
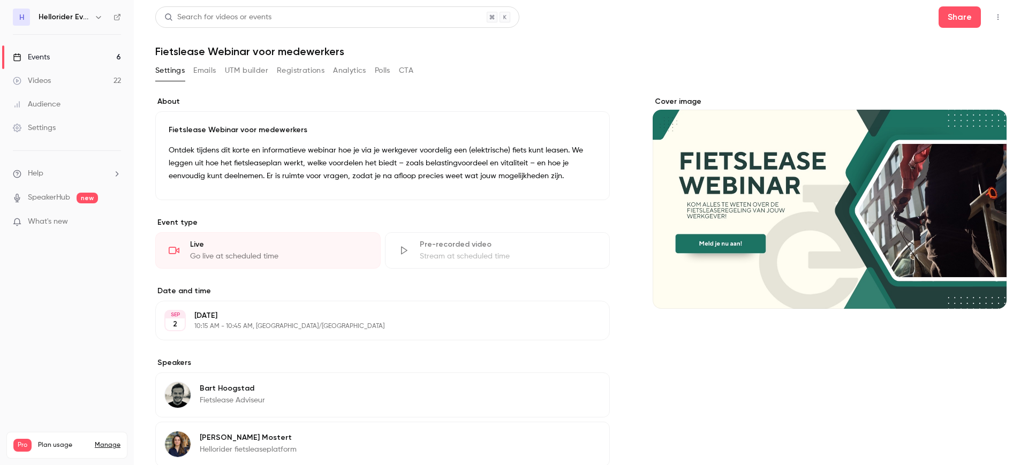
click at [339, 73] on button "Analytics" at bounding box center [349, 70] width 33 height 17
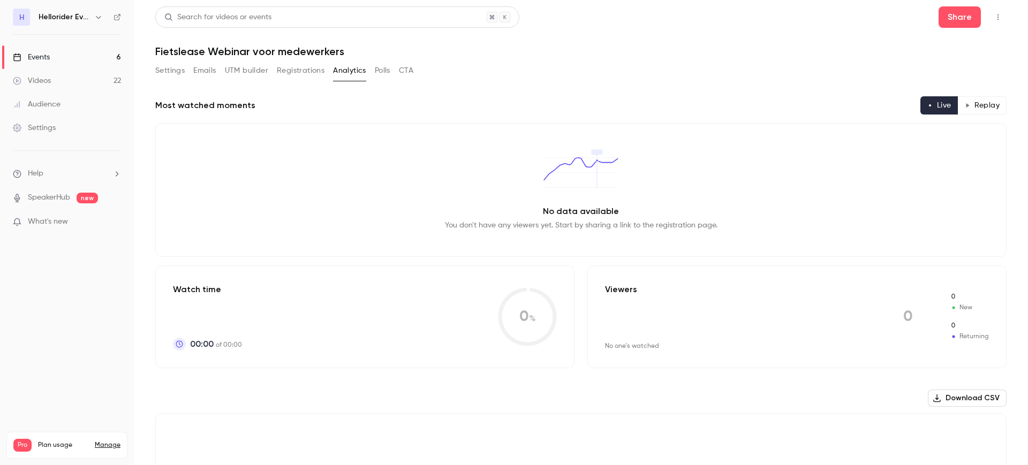
click at [281, 75] on button "Registrations" at bounding box center [301, 70] width 48 height 17
